Goal: Obtain resource: Obtain resource

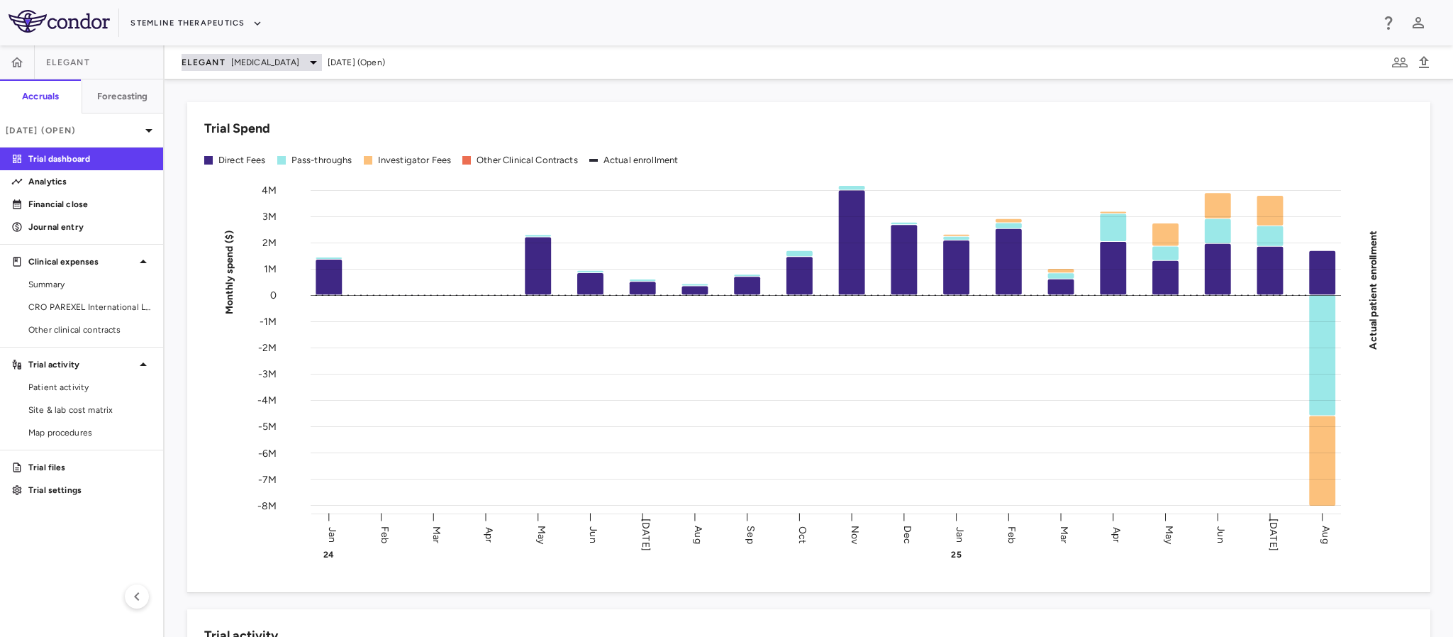
click at [241, 65] on span "[MEDICAL_DATA]" at bounding box center [265, 62] width 68 height 13
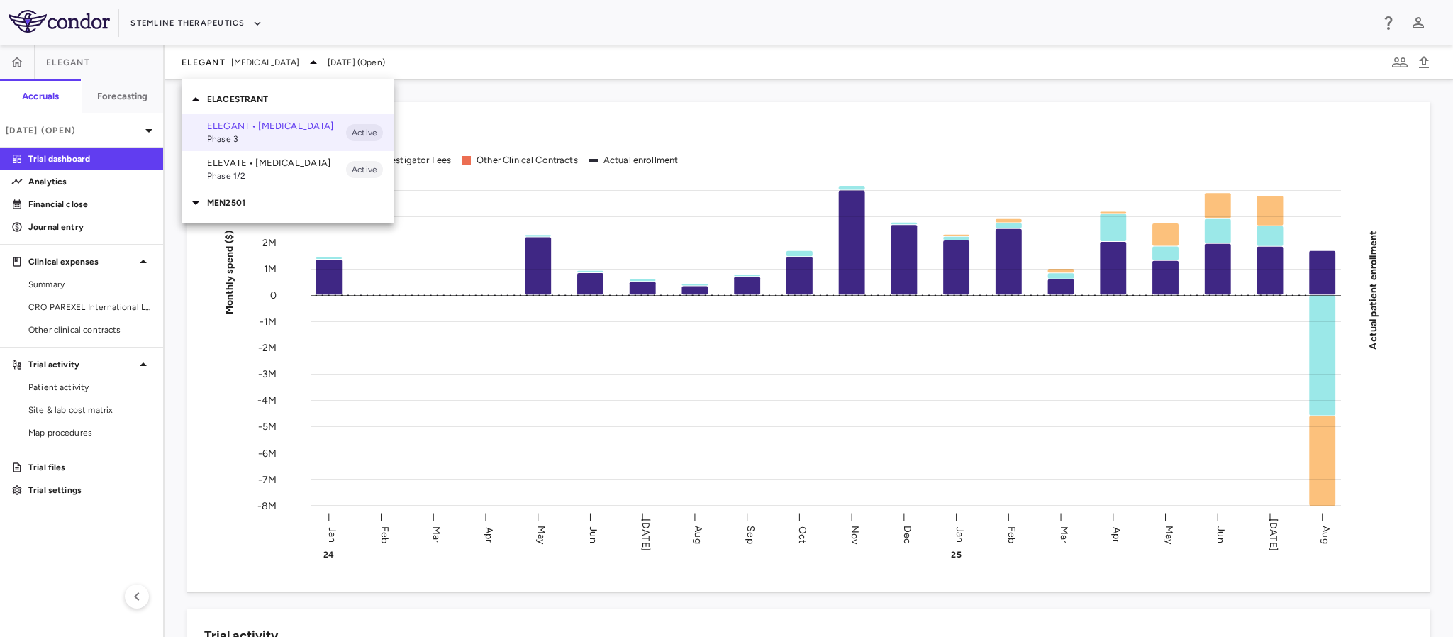
click at [240, 174] on span "Phase 1/2" at bounding box center [276, 176] width 139 height 13
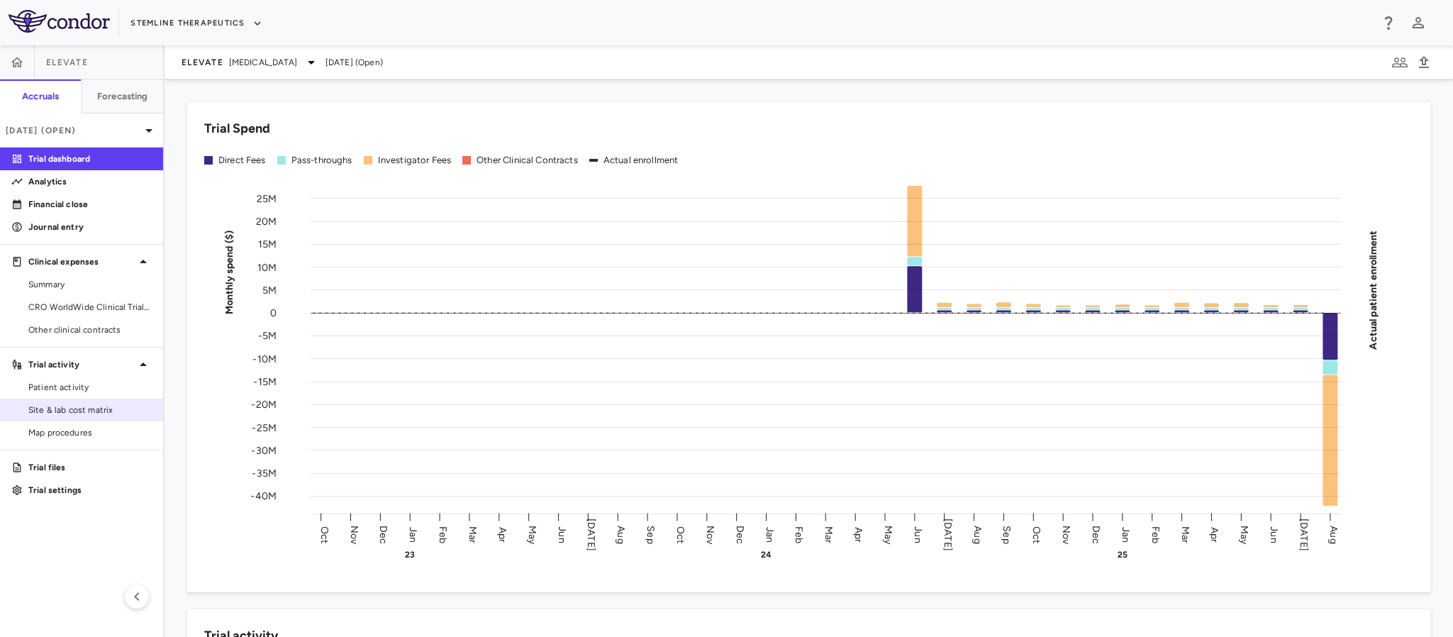
click at [51, 411] on span "Site & lab cost matrix" at bounding box center [89, 410] width 123 height 13
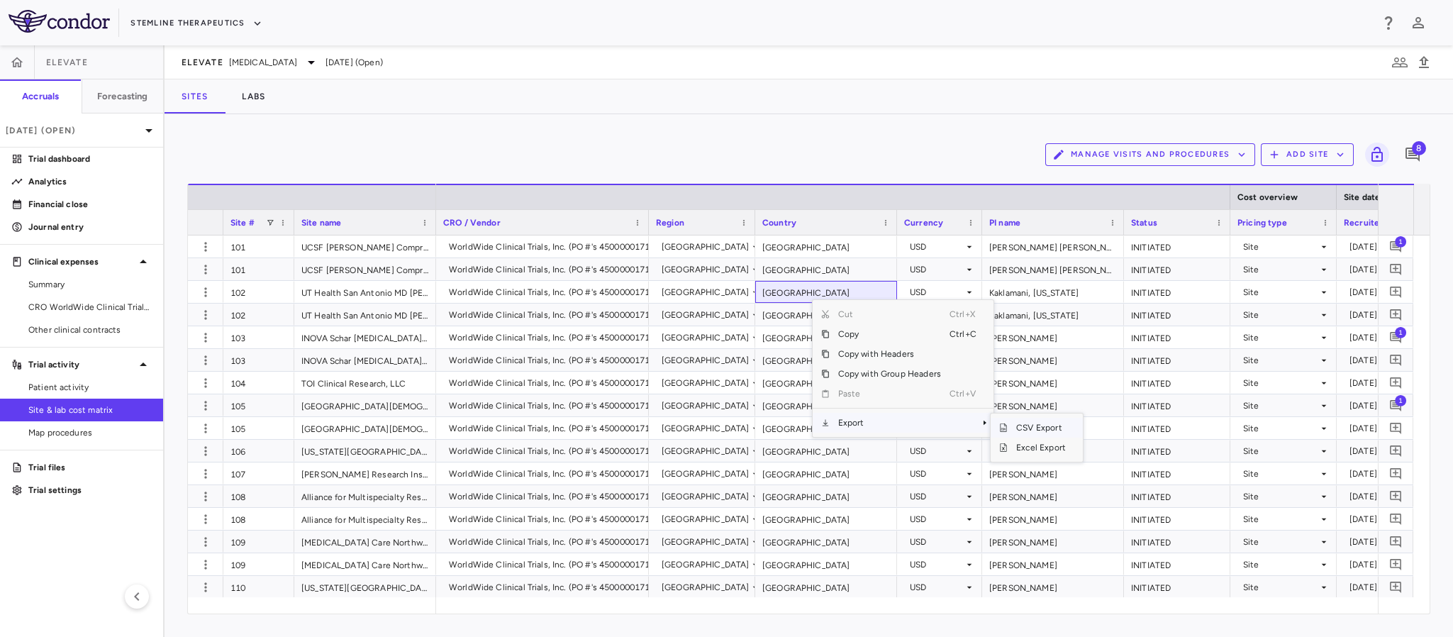
click at [1031, 428] on span "CSV Export" at bounding box center [1041, 428] width 67 height 20
